Goal: Task Accomplishment & Management: Use online tool/utility

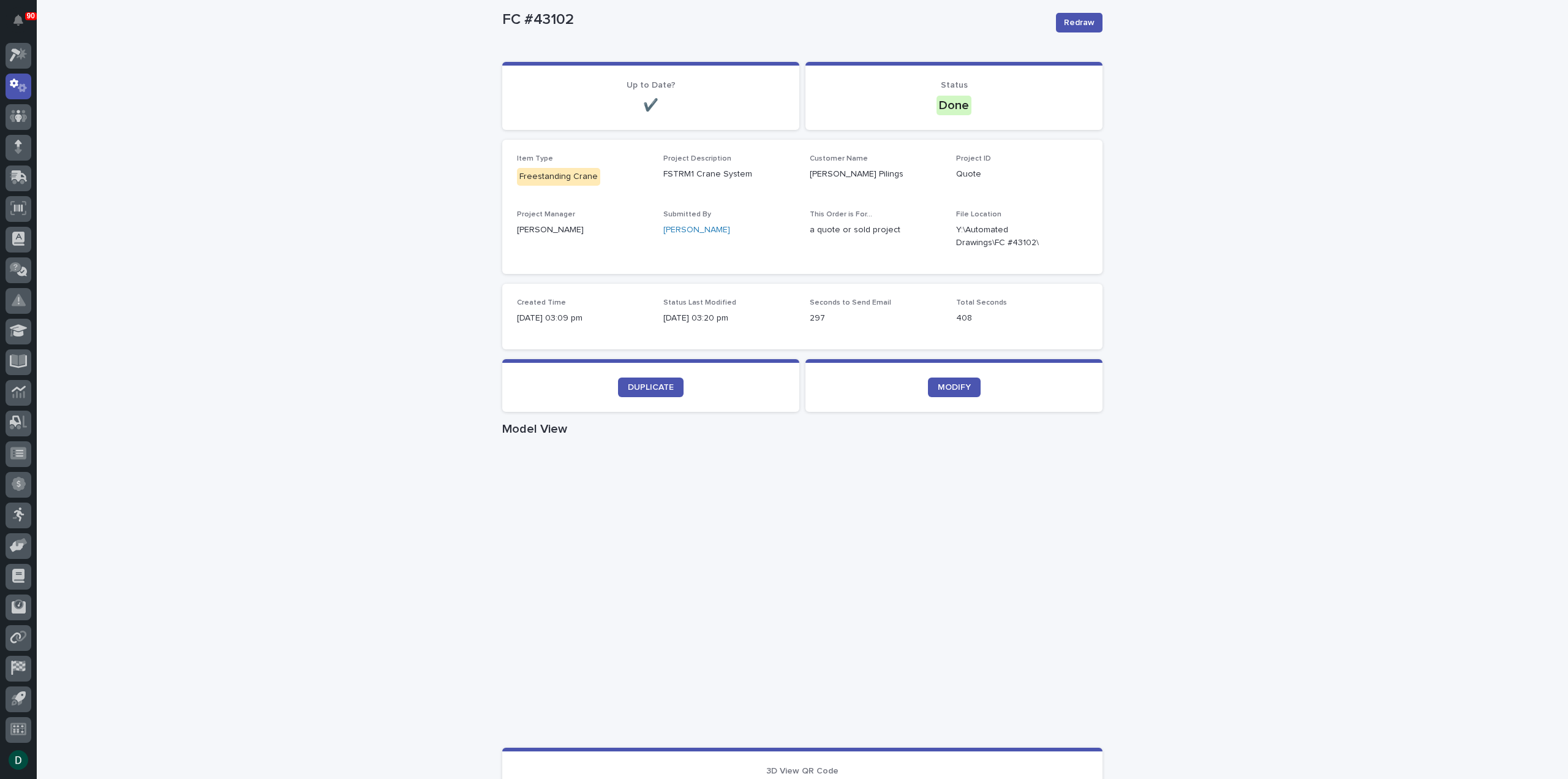
scroll to position [123, 0]
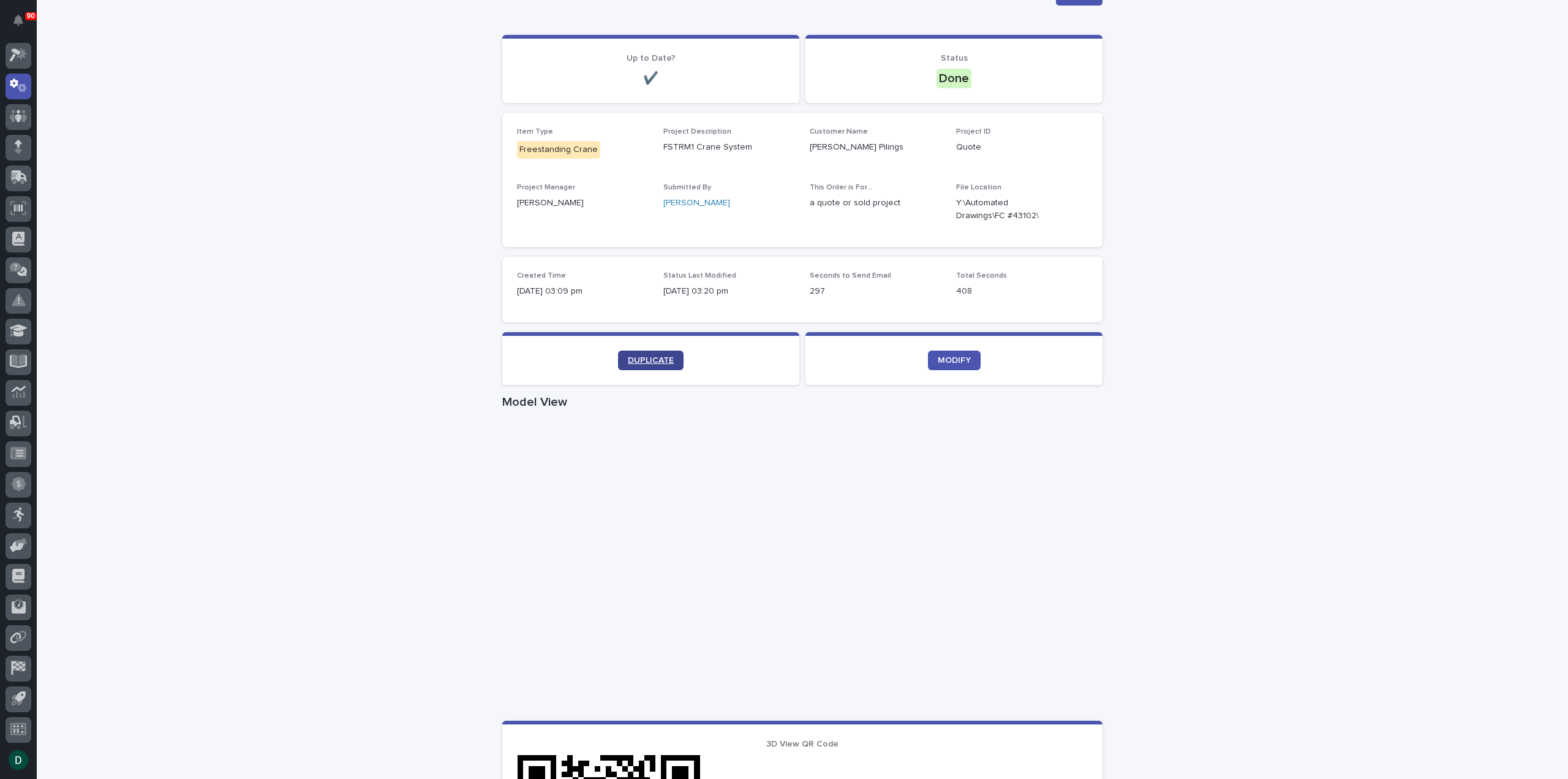
click at [647, 356] on span "DUPLICATE" at bounding box center [651, 360] width 46 height 8
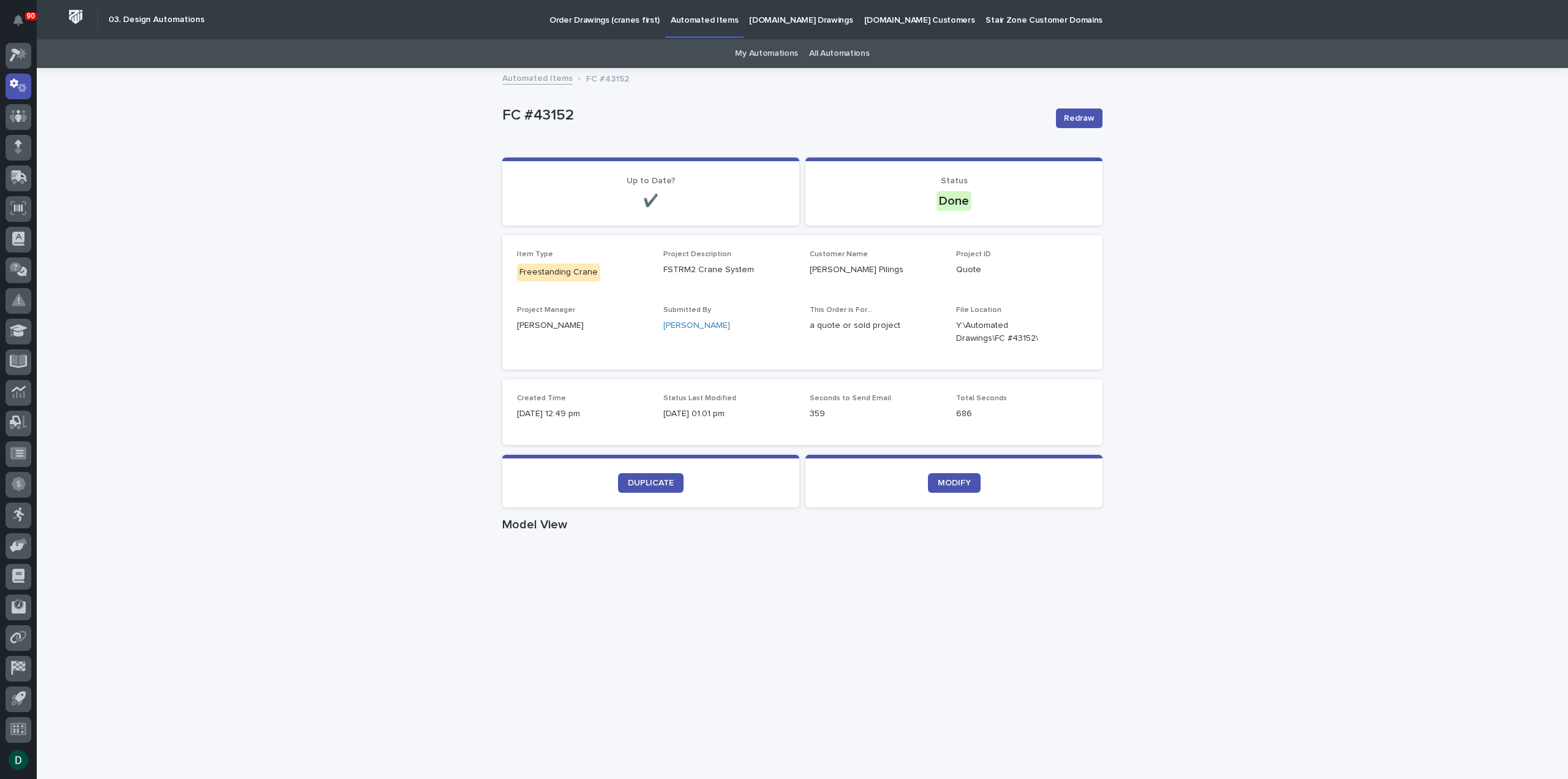
drag, startPoint x: 266, startPoint y: 290, endPoint x: 257, endPoint y: 287, distance: 9.5
click at [266, 290] on div "Loading... Saving… Loading... Saving… FC #43152 Redraw FC #43152 Redraw Sorry, …" at bounding box center [802, 710] width 1531 height 1281
drag, startPoint x: 988, startPoint y: 341, endPoint x: 946, endPoint y: 327, distance: 44.3
click at [946, 327] on div "Item Type Freestanding Crane Project Description FSTRM2 Crane System Customer N…" at bounding box center [802, 303] width 571 height 105
copy p "Y:\Automated Drawings\FC #43152\"
